Goal: Transaction & Acquisition: Purchase product/service

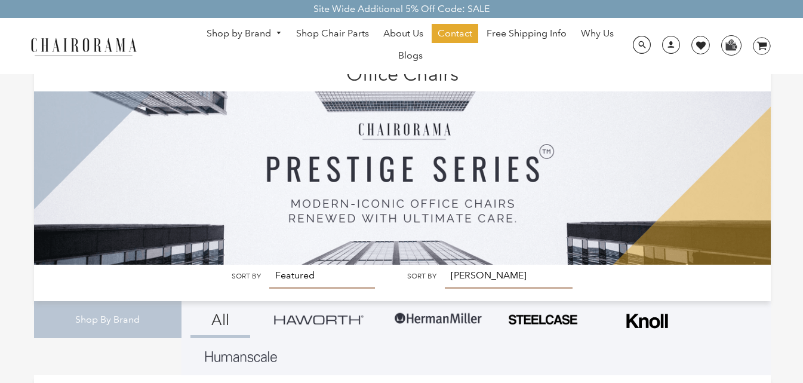
click at [315, 324] on img at bounding box center [319, 319] width 90 height 9
